Goal: Information Seeking & Learning: Learn about a topic

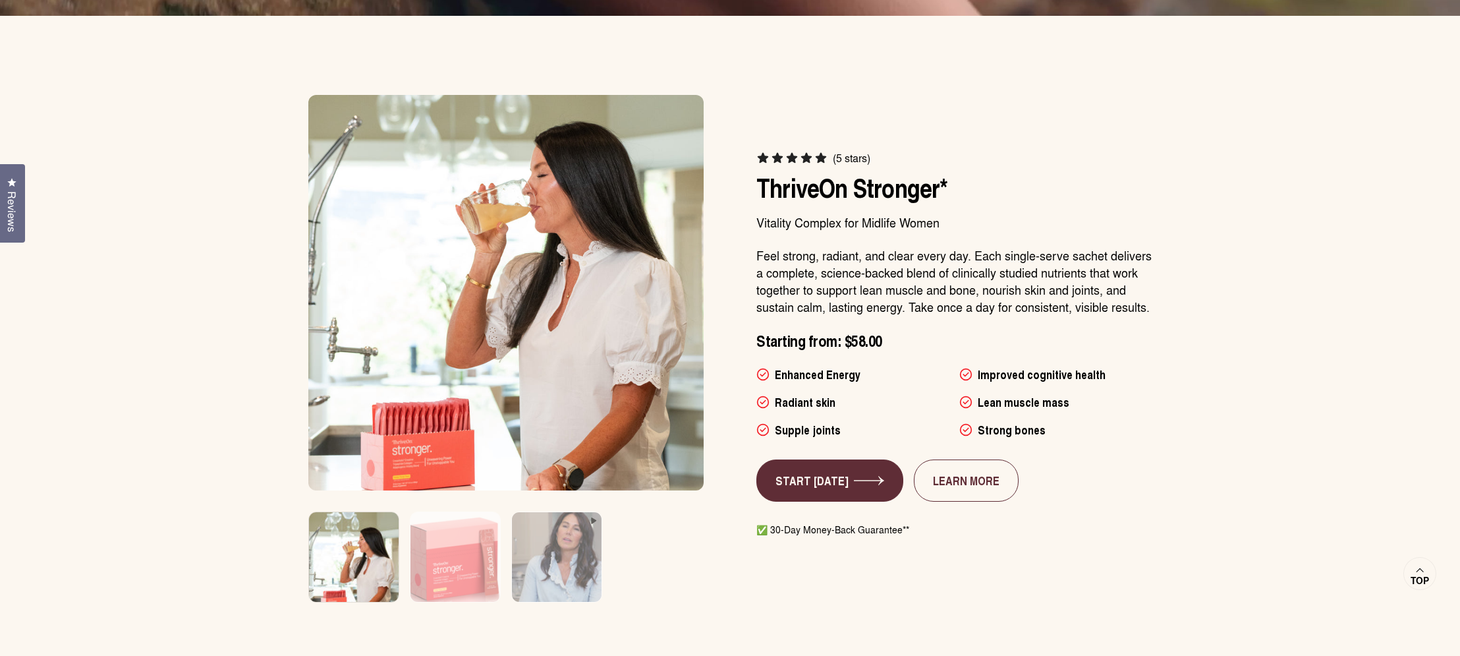
scroll to position [852, 0]
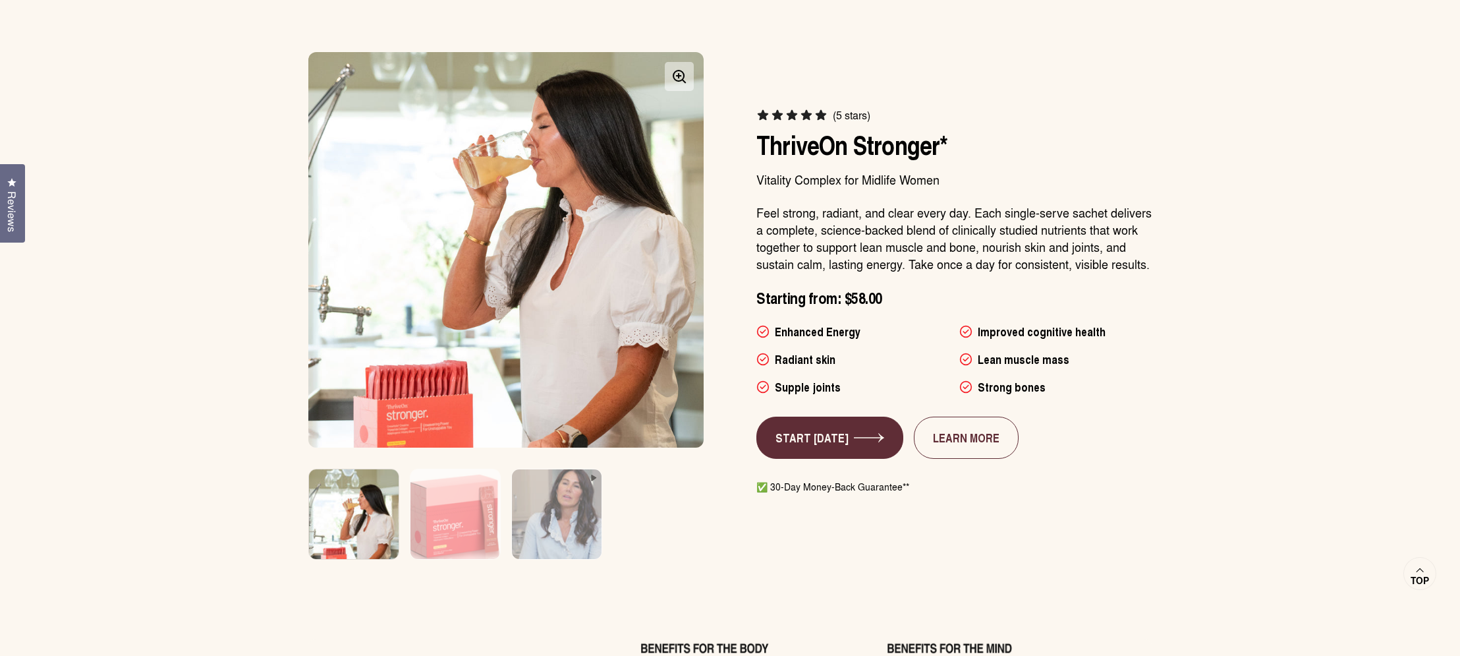
click at [463, 403] on img at bounding box center [505, 249] width 415 height 415
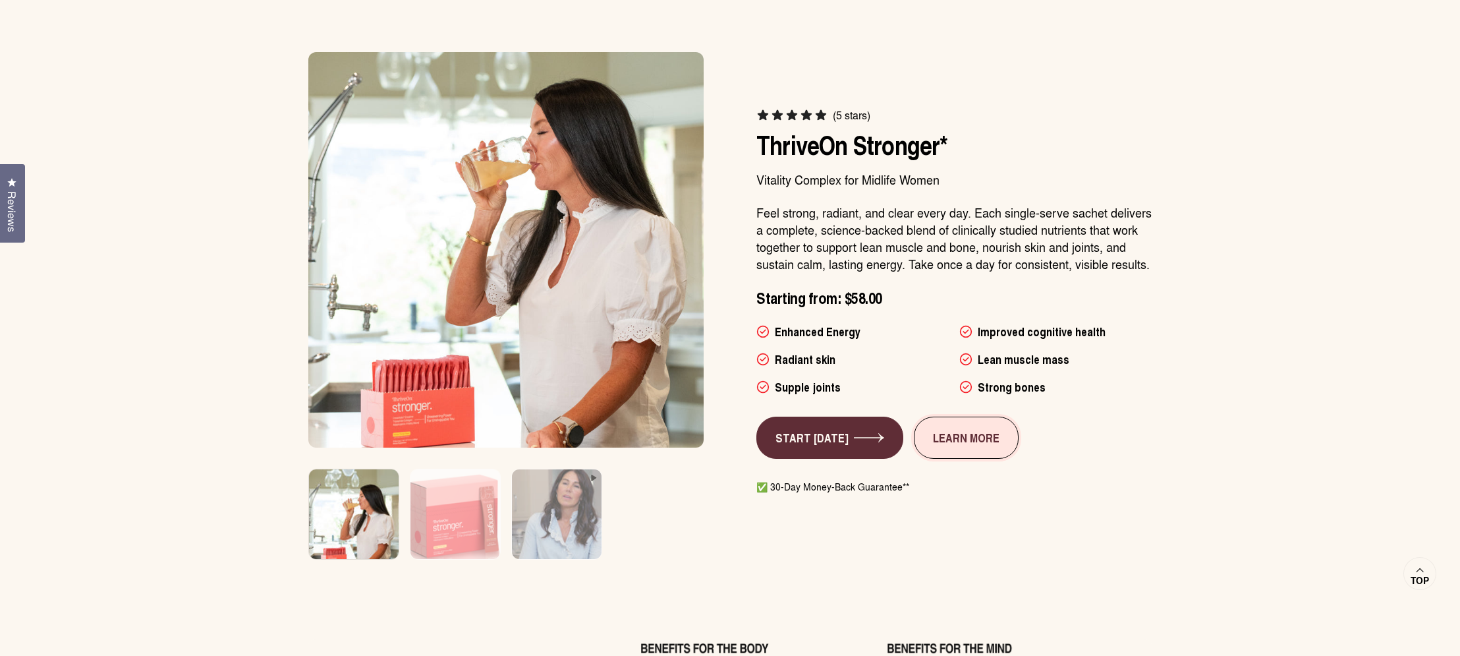
click at [973, 445] on link "LEARN MORE" at bounding box center [966, 437] width 105 height 42
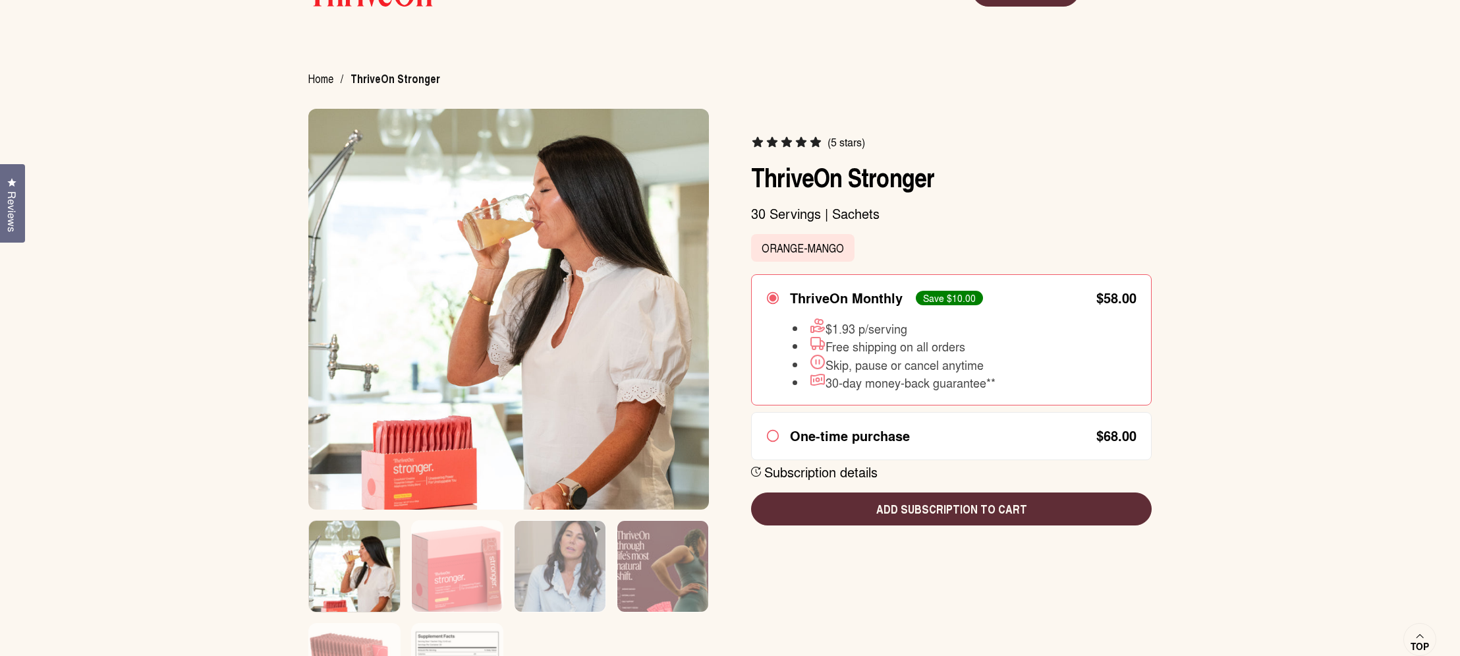
scroll to position [89, 0]
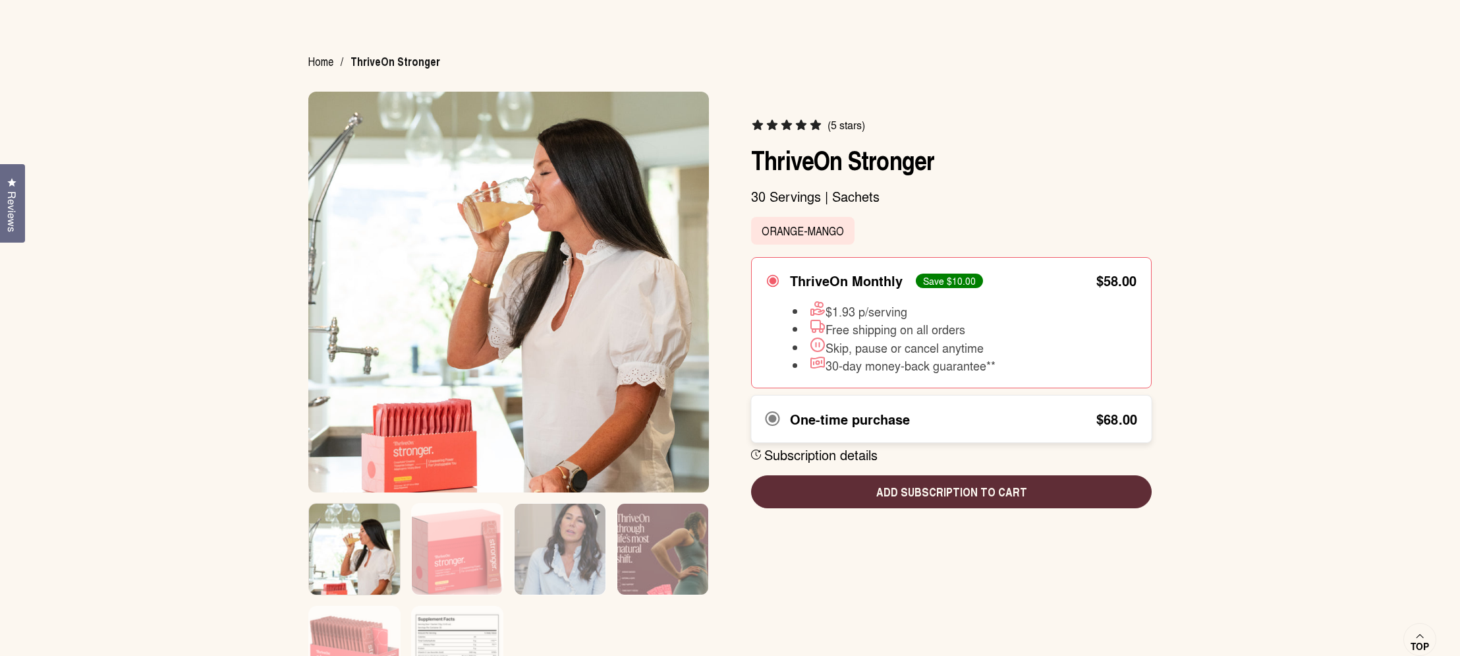
click at [1049, 425] on div "$68.00" at bounding box center [1035, 418] width 204 height 13
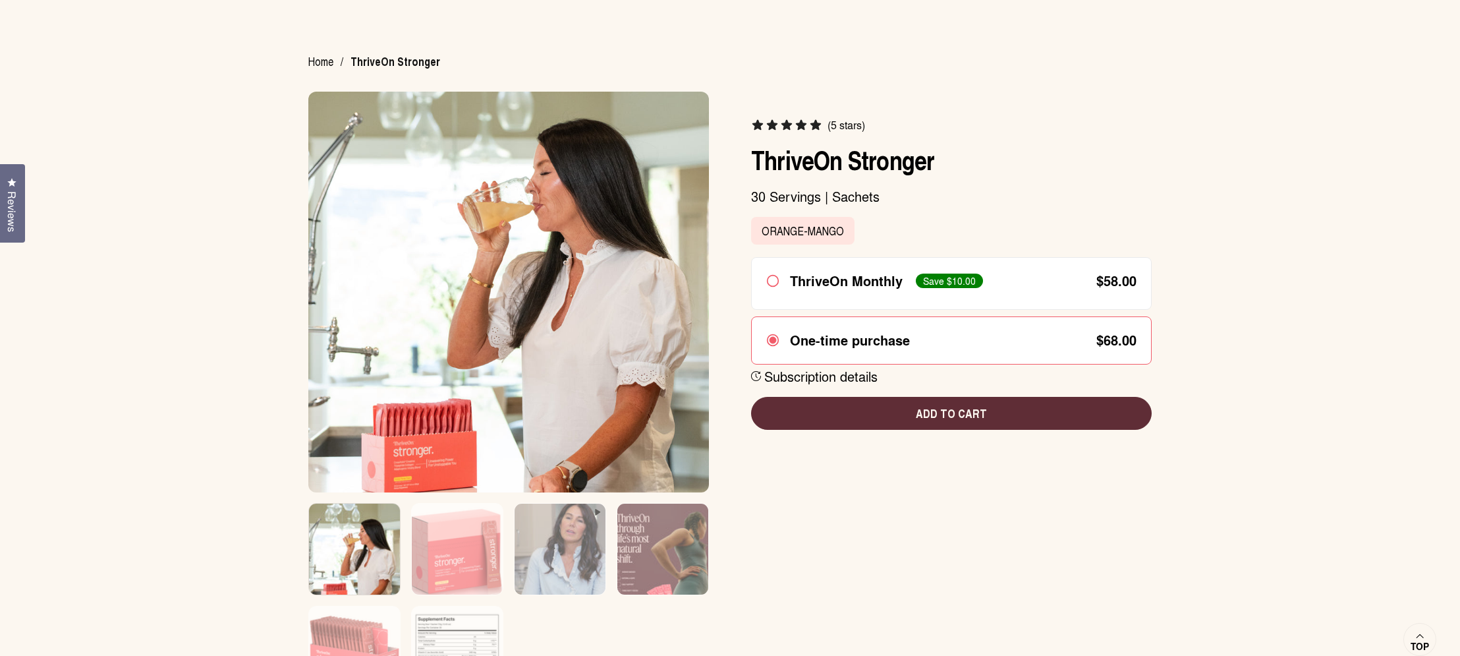
scroll to position [161, 0]
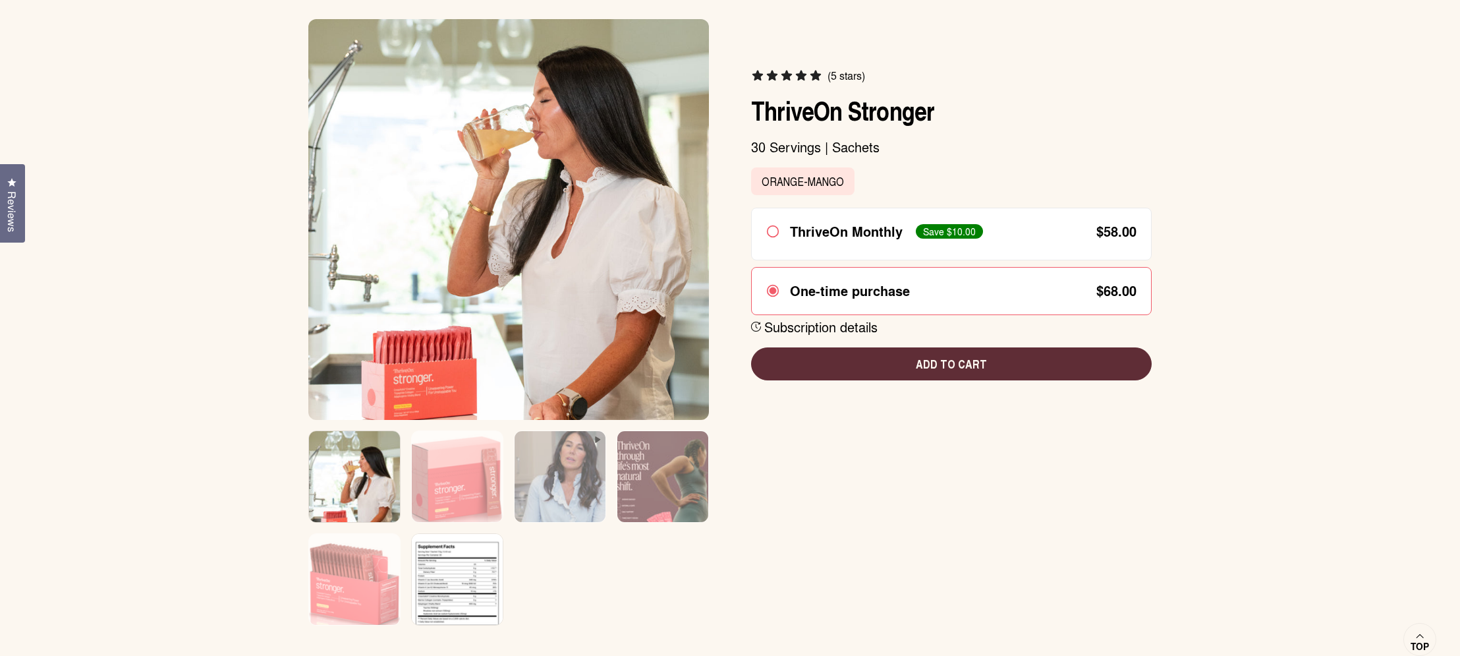
click at [462, 586] on img at bounding box center [457, 588] width 91 height 109
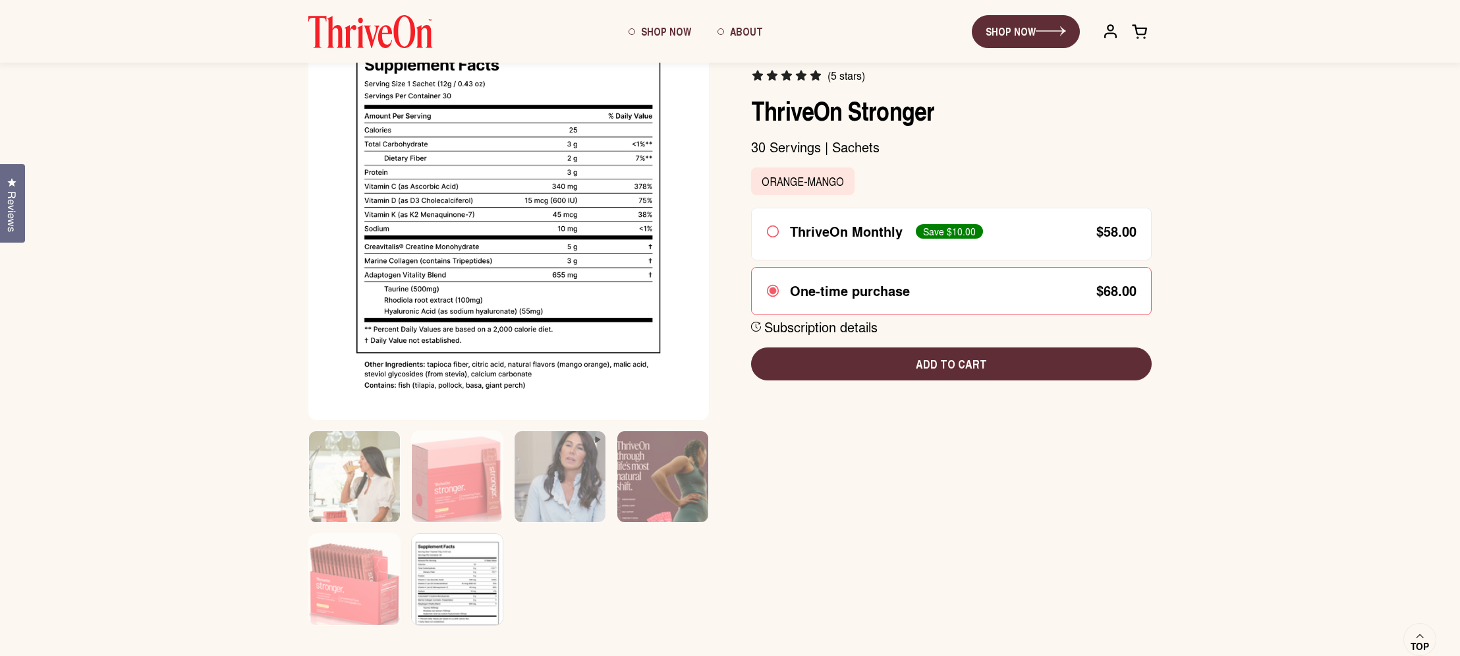
scroll to position [0, 0]
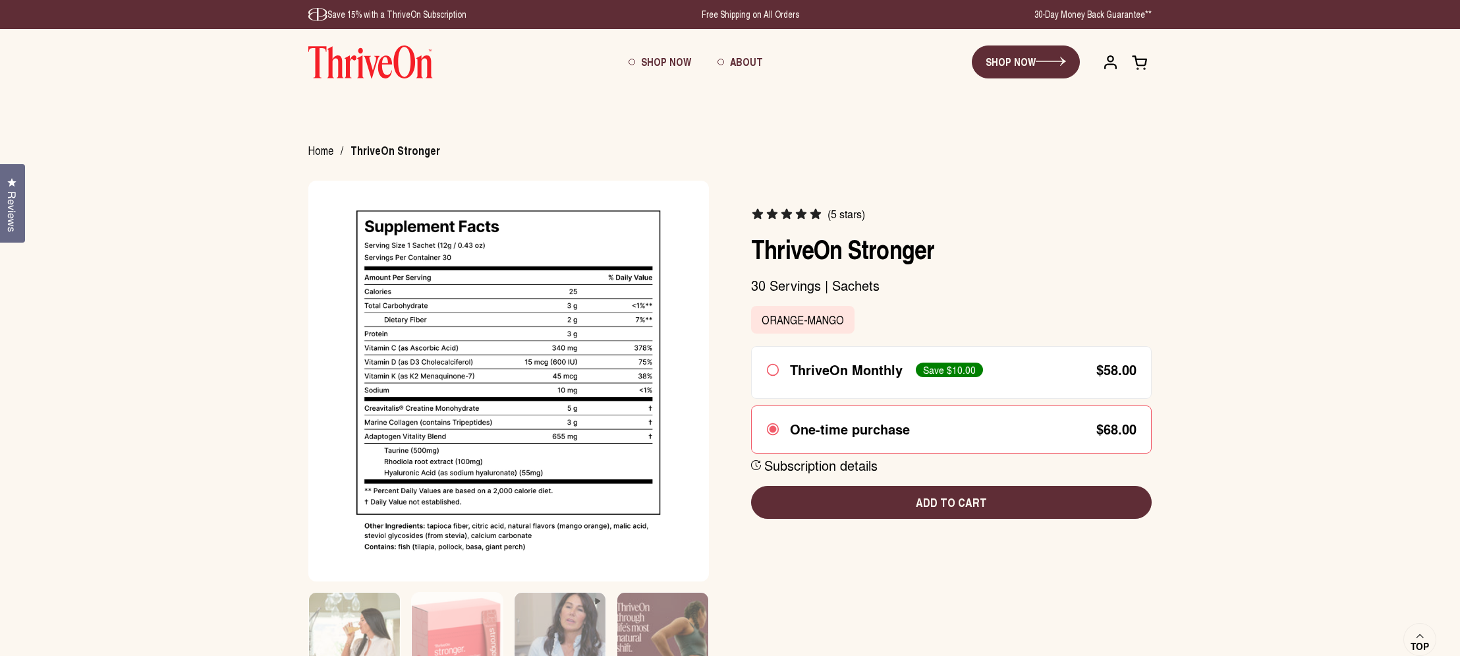
click at [370, 59] on img at bounding box center [370, 61] width 125 height 33
